Goal: Find specific page/section: Find specific page/section

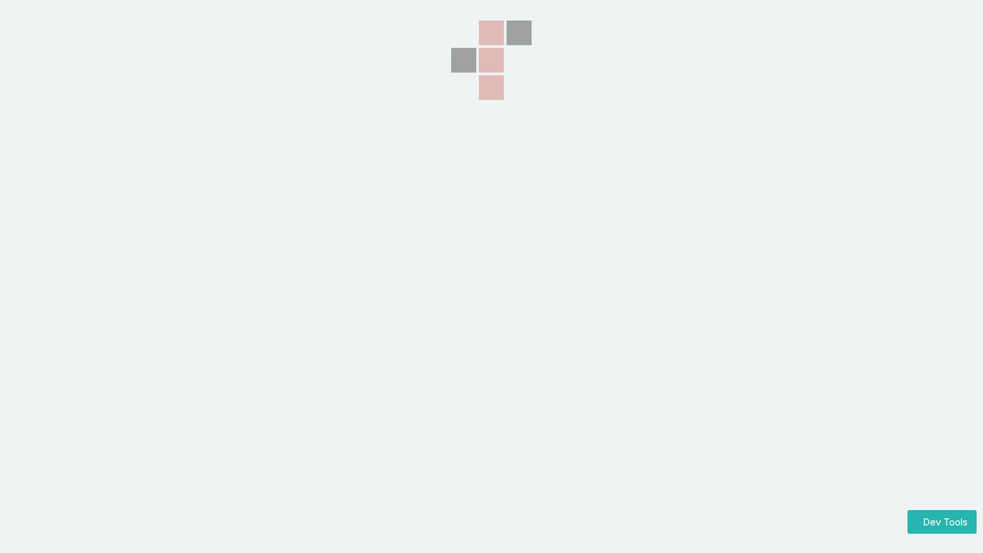
drag, startPoint x: 165, startPoint y: 13, endPoint x: 179, endPoint y: 0, distance: 19.5
click at [165, 13] on section at bounding box center [491, 138] width 983 height 277
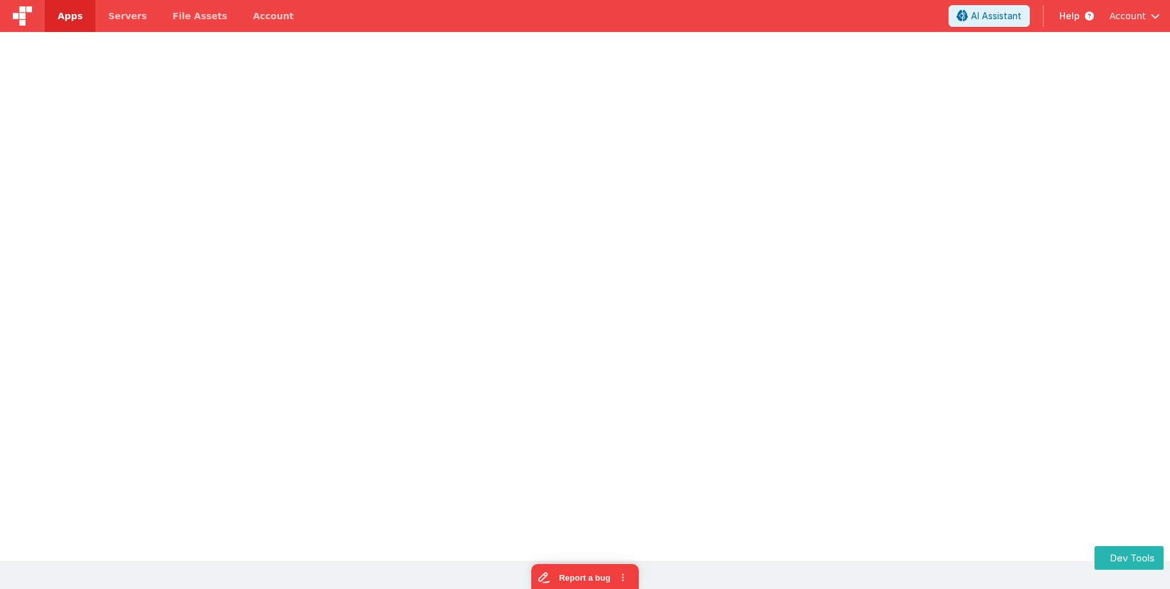
click at [22, 19] on img at bounding box center [22, 15] width 19 height 19
